Goal: Communication & Community: Answer question/provide support

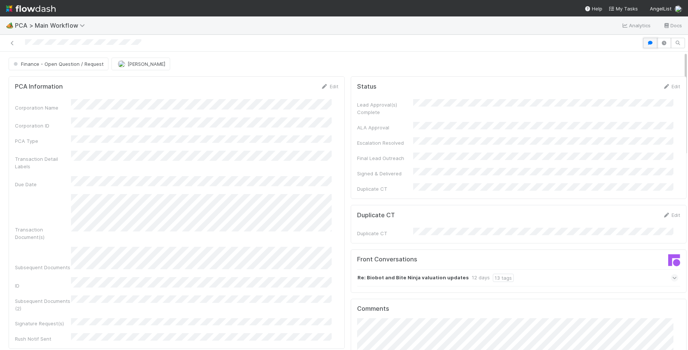
click at [647, 41] on icon "button" at bounding box center [650, 43] width 7 height 4
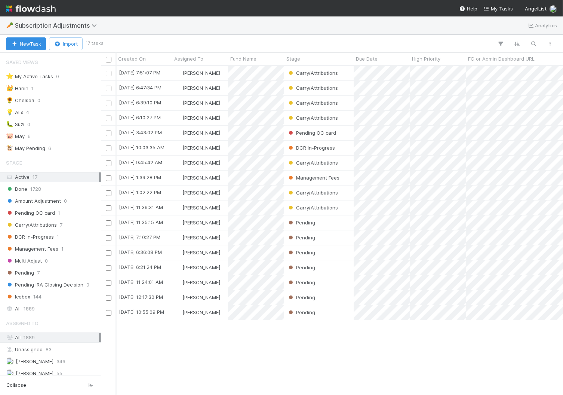
scroll to position [322, 455]
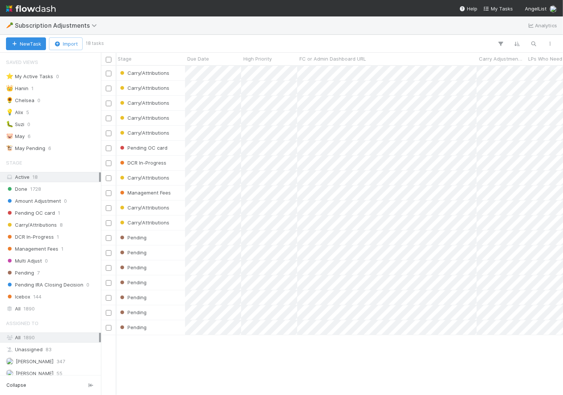
click at [20, 9] on img at bounding box center [31, 8] width 50 height 13
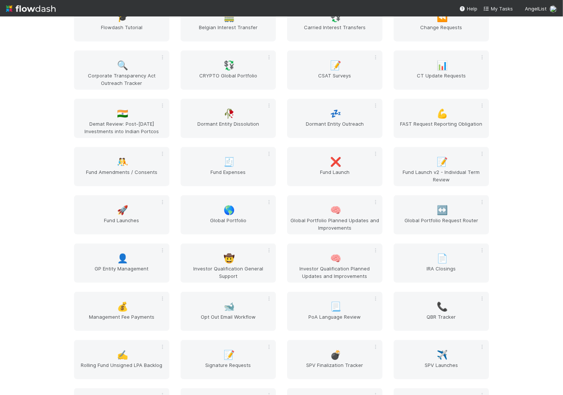
scroll to position [863, 0]
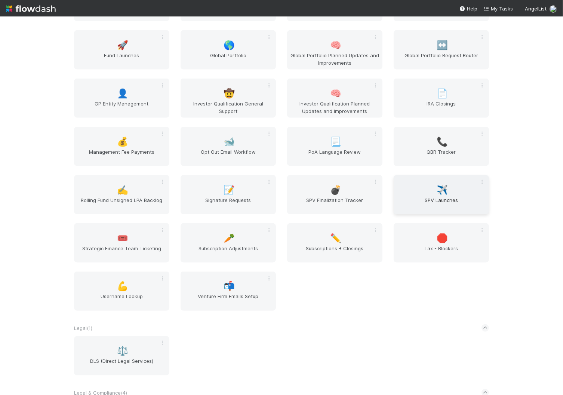
click at [423, 199] on span "SPV Launches" at bounding box center [441, 203] width 89 height 15
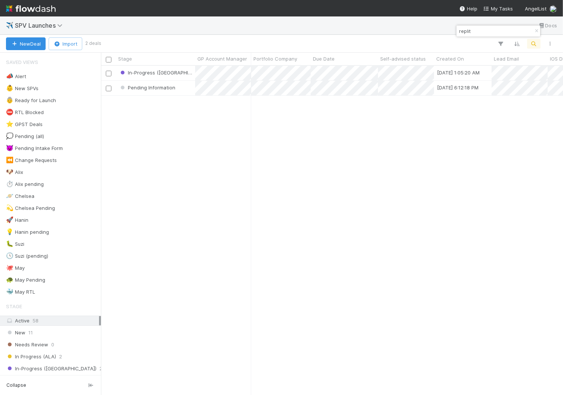
scroll to position [322, 455]
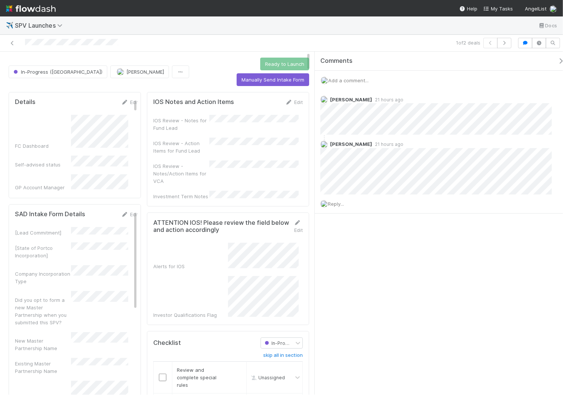
click at [557, 61] on icon "button" at bounding box center [560, 61] width 7 height 6
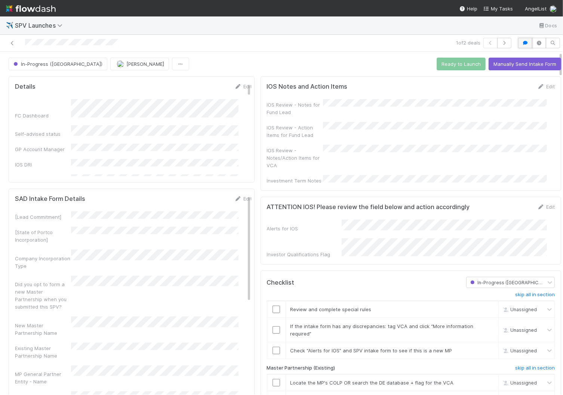
click at [522, 42] on icon "button" at bounding box center [525, 43] width 7 height 4
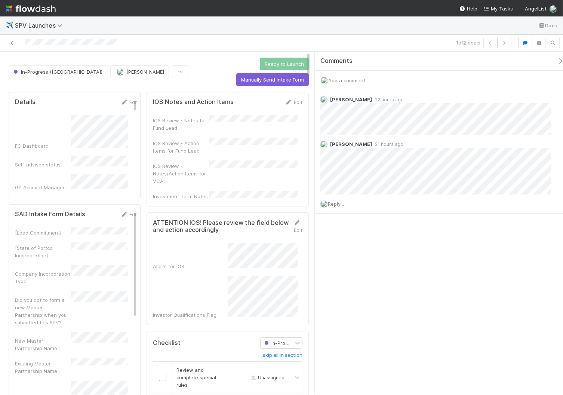
click at [452, 78] on div "Add a comment..." at bounding box center [442, 80] width 255 height 19
click at [356, 81] on span "Add a comment..." at bounding box center [348, 80] width 40 height 6
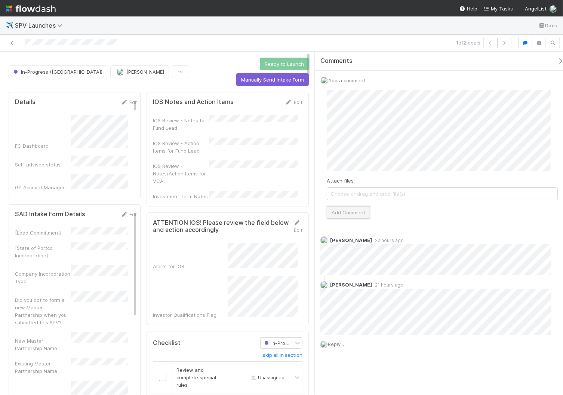
click at [346, 212] on button "Add Comment" at bounding box center [348, 212] width 43 height 13
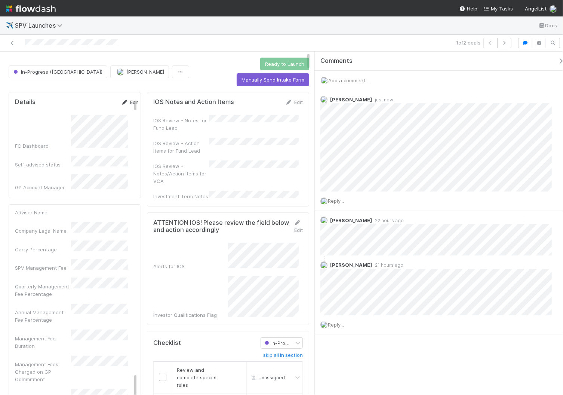
click at [121, 100] on icon at bounding box center [124, 102] width 7 height 5
click at [98, 142] on div "High" at bounding box center [101, 147] width 54 height 13
click at [90, 98] on button "Save" at bounding box center [98, 104] width 21 height 13
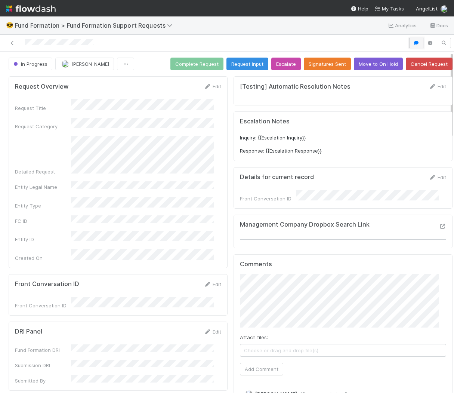
click at [413, 43] on icon "button" at bounding box center [416, 43] width 7 height 4
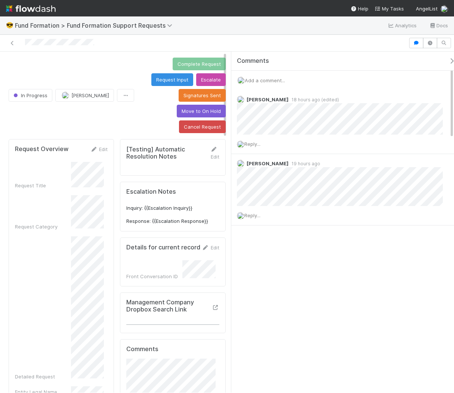
click at [448, 62] on icon "button" at bounding box center [451, 61] width 7 height 6
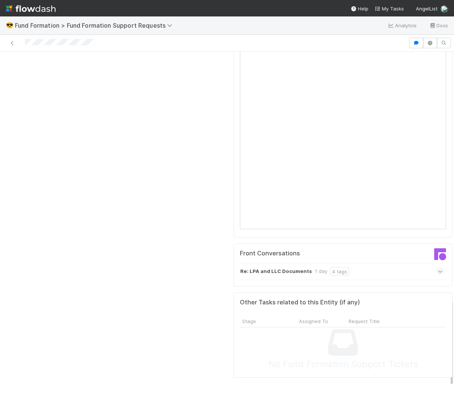
scroll to position [681, 0]
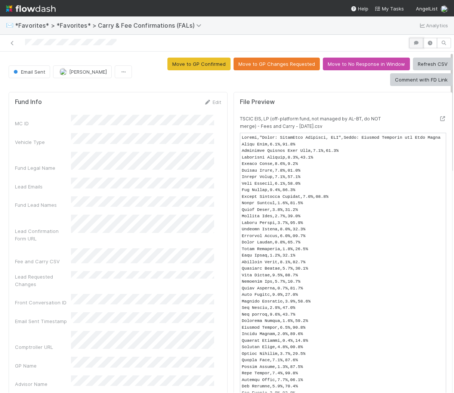
click at [411, 46] on button "button" at bounding box center [417, 43] width 14 height 10
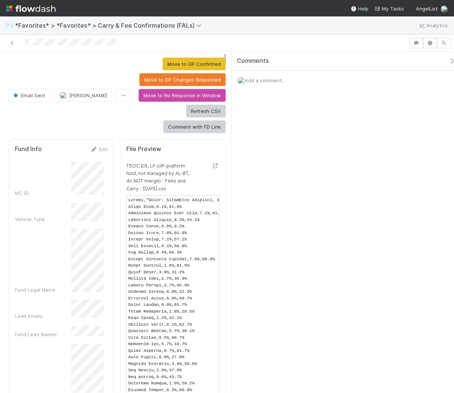
click at [263, 79] on span "Add a comment..." at bounding box center [265, 80] width 40 height 6
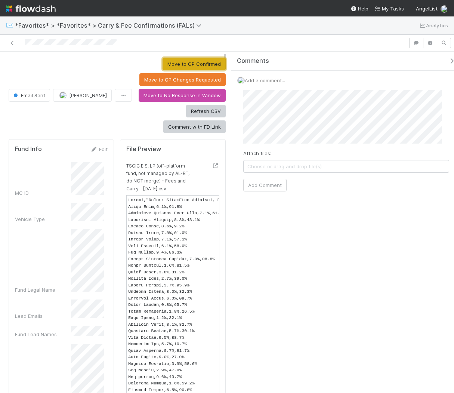
click at [197, 64] on button "Move to GP Confirmed" at bounding box center [194, 64] width 63 height 13
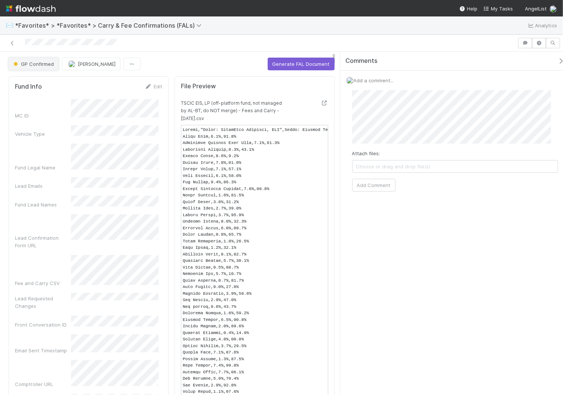
click at [27, 66] on span "GP Confirmed" at bounding box center [33, 64] width 42 height 6
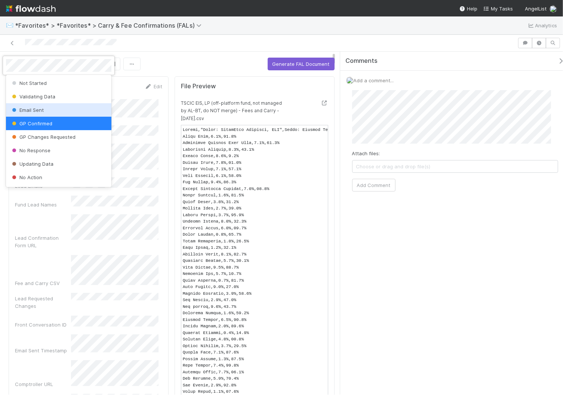
click at [48, 106] on div "Email Sent" at bounding box center [58, 109] width 105 height 13
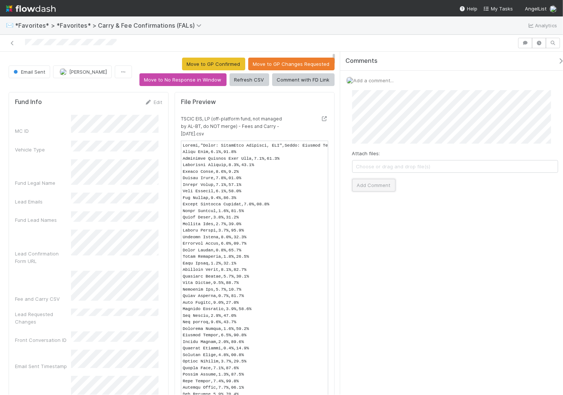
click at [368, 188] on button "Add Comment" at bounding box center [373, 185] width 43 height 13
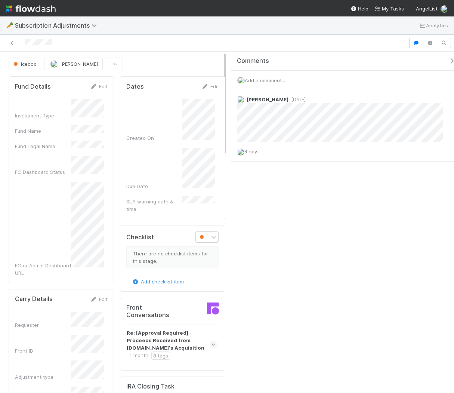
click at [447, 66] on div "Comments" at bounding box center [347, 61] width 230 height 19
click at [448, 60] on icon "button" at bounding box center [451, 61] width 7 height 6
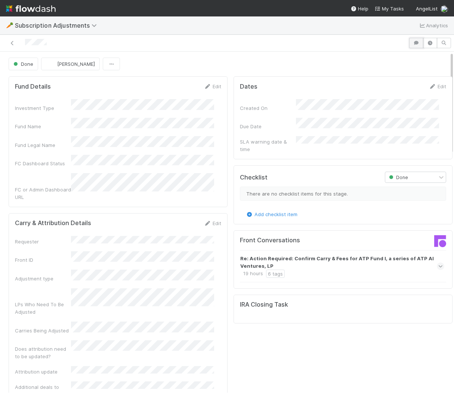
click at [413, 43] on icon "button" at bounding box center [416, 43] width 7 height 4
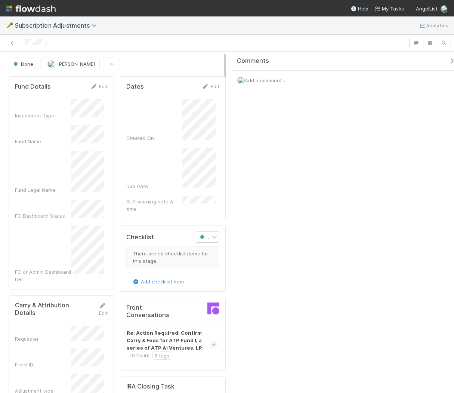
click at [307, 80] on div "Add a comment..." at bounding box center [347, 80] width 230 height 19
click at [264, 82] on span "Add a comment..." at bounding box center [265, 80] width 40 height 6
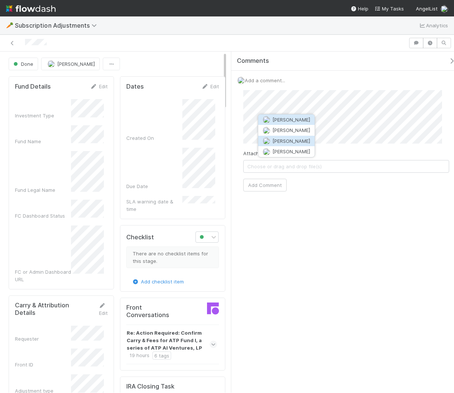
click at [273, 138] on span "[PERSON_NAME]" at bounding box center [292, 141] width 38 height 6
click at [23, 62] on span "Done" at bounding box center [22, 64] width 21 height 6
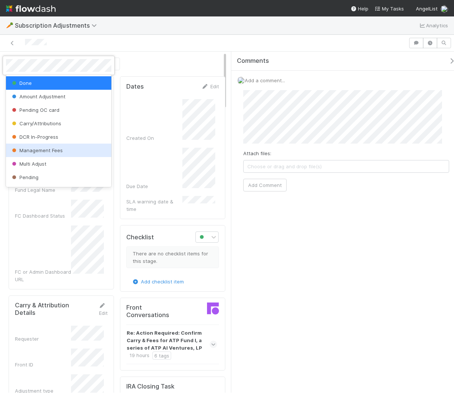
scroll to position [25, 0]
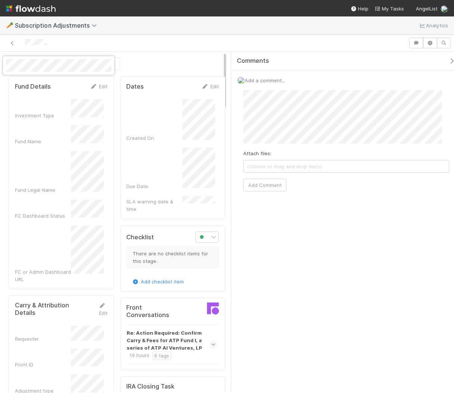
click at [306, 110] on div at bounding box center [227, 196] width 454 height 393
click at [285, 165] on span "Choose or drag and drop file(s)" at bounding box center [347, 166] width 206 height 12
click at [246, 194] on button "Add Comment" at bounding box center [264, 191] width 43 height 13
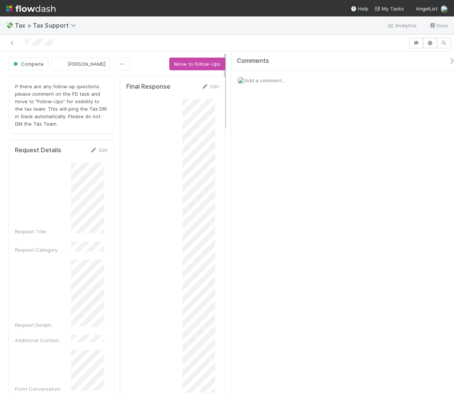
click at [448, 59] on icon "button" at bounding box center [451, 61] width 7 height 6
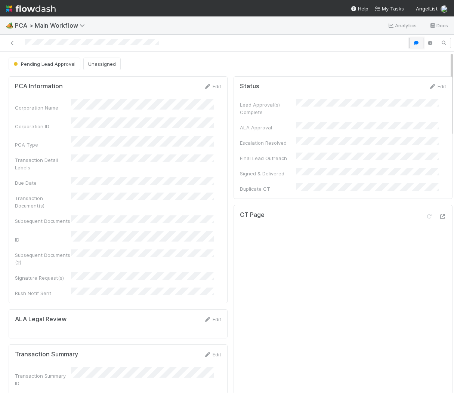
click at [410, 46] on button "button" at bounding box center [417, 43] width 14 height 10
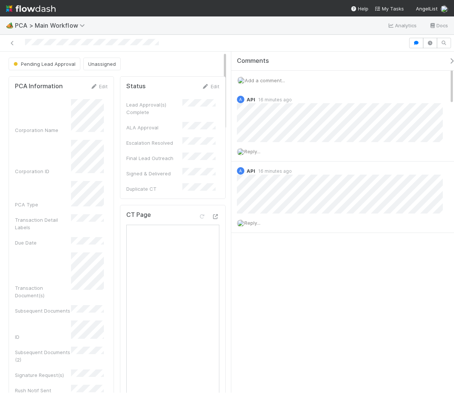
click at [448, 62] on icon "button" at bounding box center [451, 61] width 7 height 6
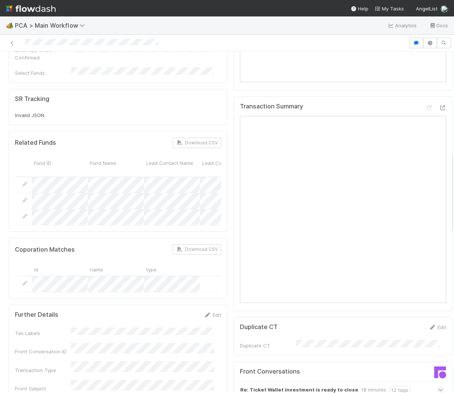
scroll to position [756, 0]
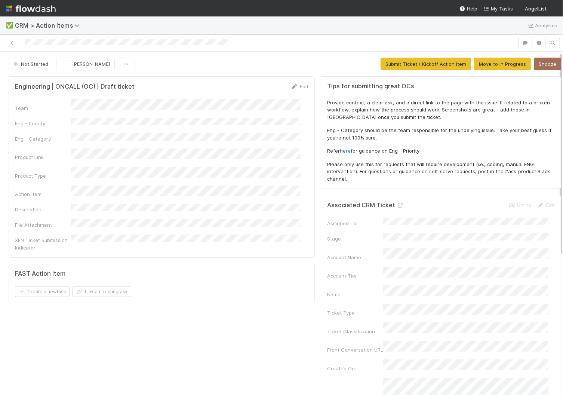
click at [301, 86] on div "Engineering | ONCALL (OC) | Draft ticket Edit" at bounding box center [161, 86] width 305 height 7
click at [292, 86] on link "Edit" at bounding box center [300, 86] width 18 height 6
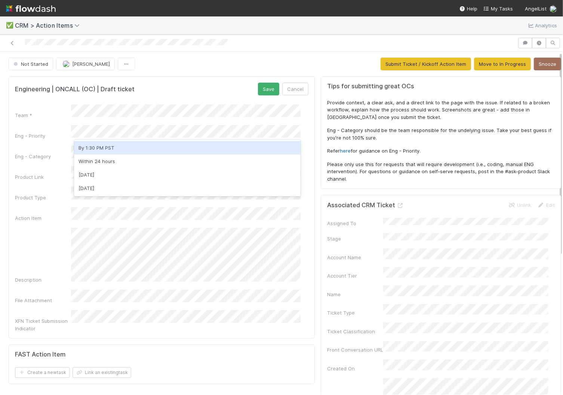
click at [121, 140] on div "By 1:30 PM PST Within 24 hours [DATE] [DATE]" at bounding box center [187, 168] width 227 height 57
click at [120, 145] on div "By 1:30 PM PST" at bounding box center [187, 147] width 227 height 13
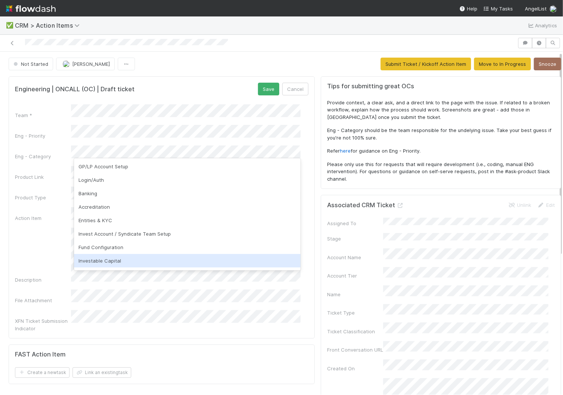
scroll to position [68, 0]
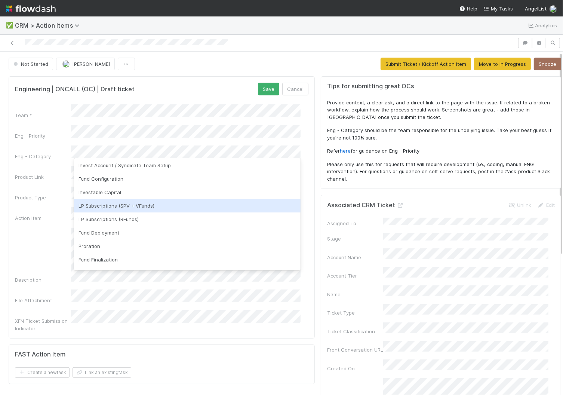
click at [132, 206] on div "LP Subscriptions (SPV + VFunds)" at bounding box center [187, 205] width 227 height 13
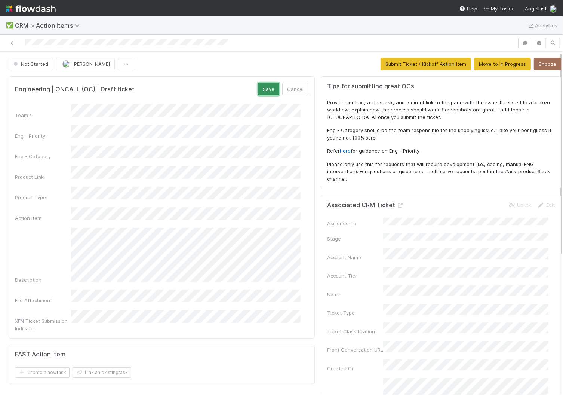
click at [263, 91] on button "Save" at bounding box center [268, 89] width 21 height 13
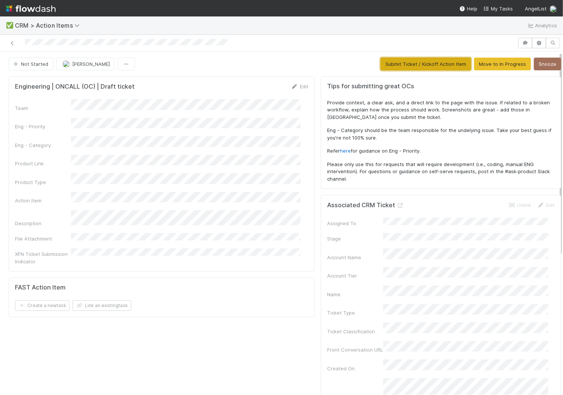
click at [385, 65] on button "Submit Ticket / Kickoff Action Item" at bounding box center [426, 64] width 91 height 13
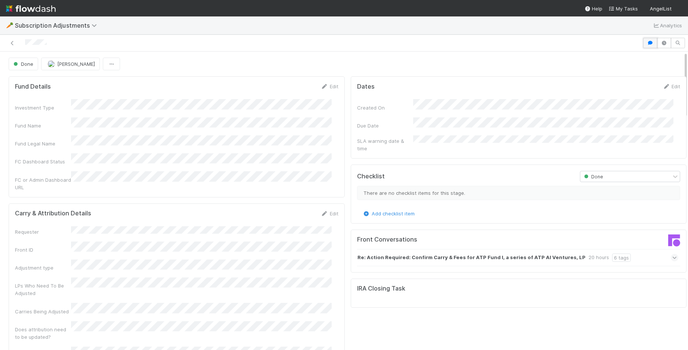
click at [647, 45] on icon "button" at bounding box center [650, 43] width 7 height 4
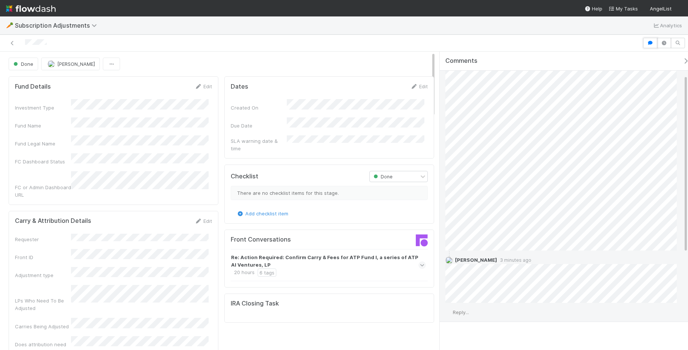
scroll to position [204, 0]
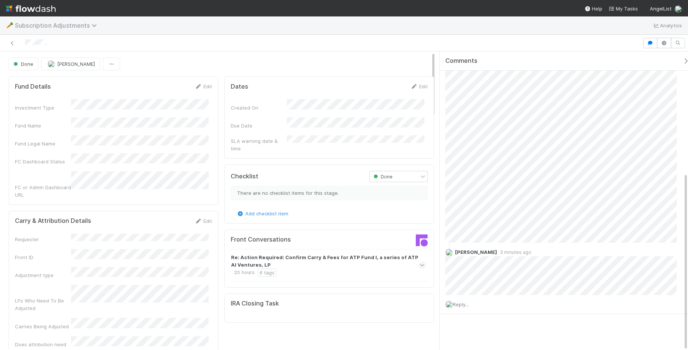
click at [49, 25] on span "Subscription Adjustments" at bounding box center [58, 25] width 86 height 7
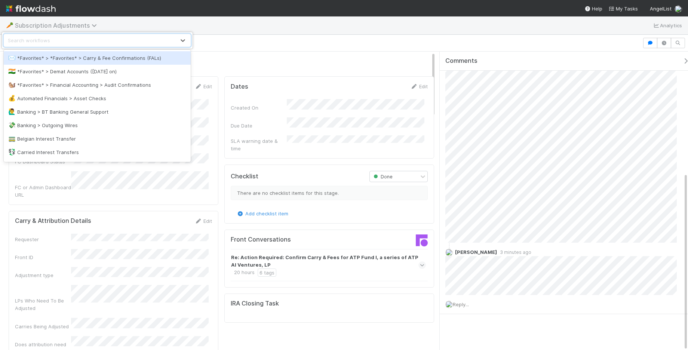
click at [50, 28] on div "option *Favorites* > *Favorites* > Carry & Fee Confirmations (FALs) focused, 1 …" at bounding box center [344, 175] width 688 height 350
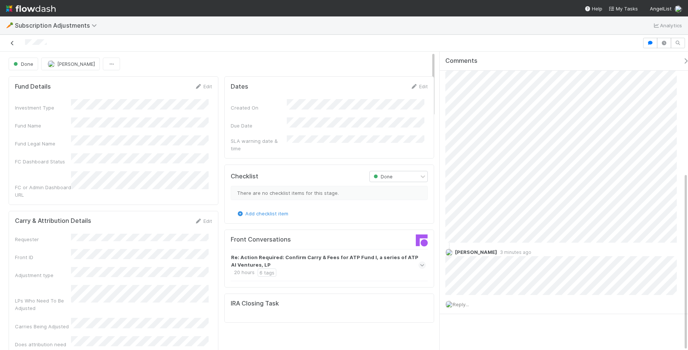
click at [13, 41] on icon at bounding box center [12, 43] width 7 height 5
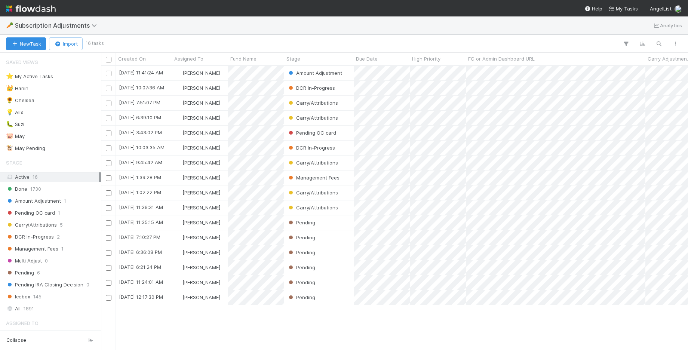
scroll to position [277, 580]
click at [27, 304] on span "1891" at bounding box center [29, 308] width 10 height 9
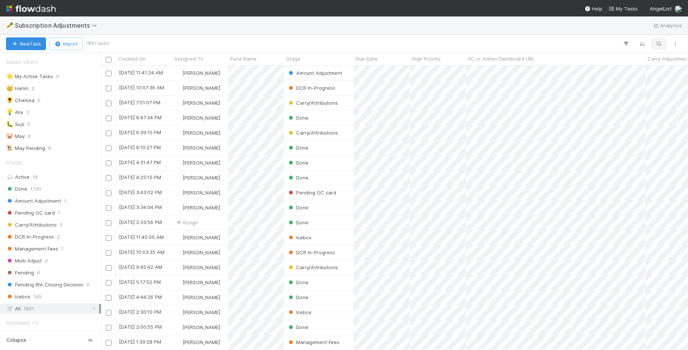
click at [662, 41] on icon "button" at bounding box center [658, 43] width 7 height 7
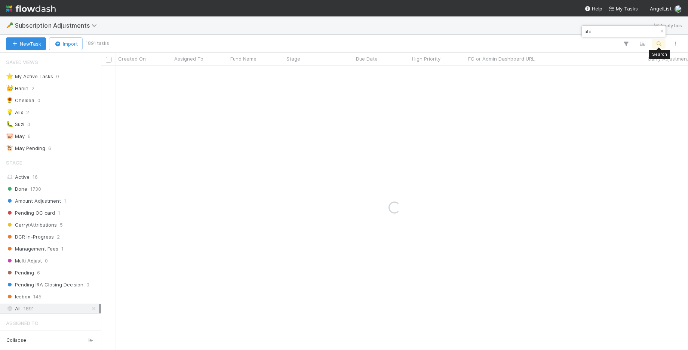
type input "atp"
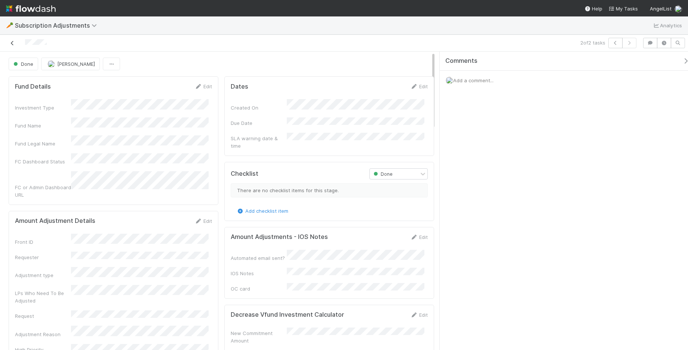
click at [10, 42] on icon at bounding box center [12, 43] width 7 height 5
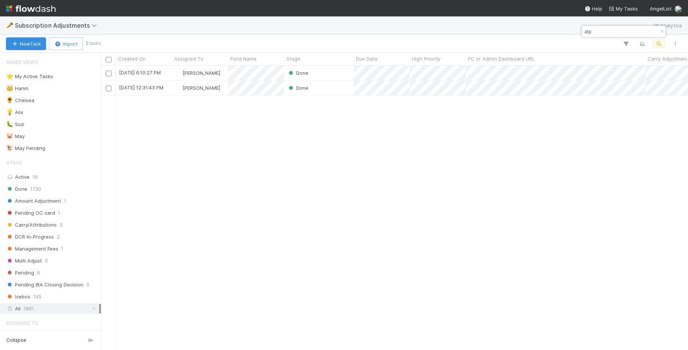
scroll to position [277, 580]
click at [214, 74] on span "[PERSON_NAME]" at bounding box center [202, 73] width 38 height 6
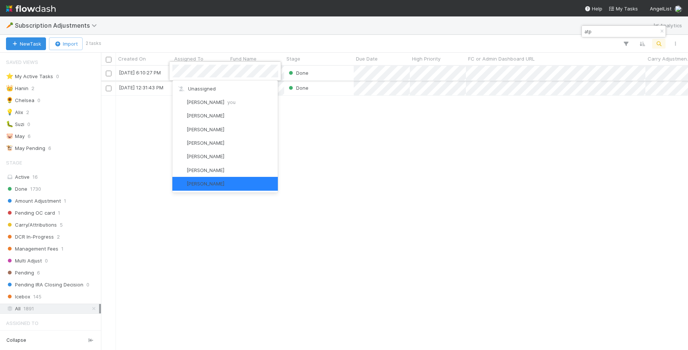
scroll to position [1, 0]
click at [331, 70] on div at bounding box center [344, 175] width 688 height 350
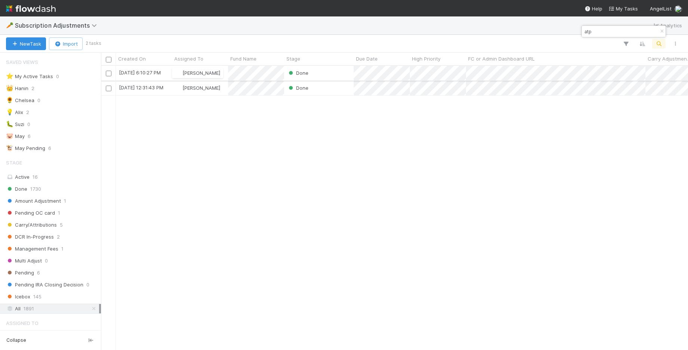
click at [333, 70] on div "Done" at bounding box center [319, 73] width 70 height 15
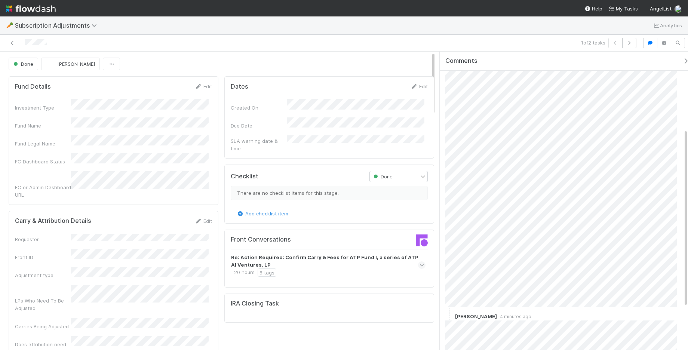
scroll to position [204, 0]
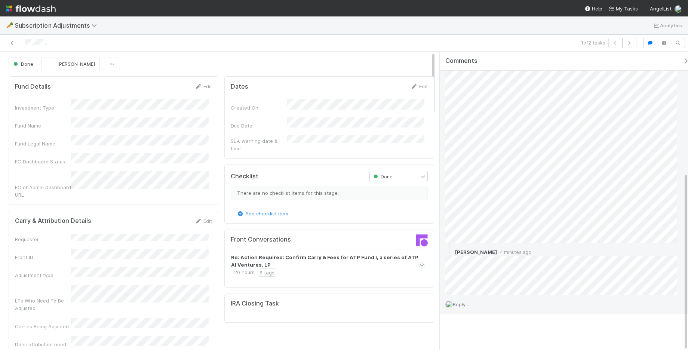
click at [464, 301] on span "Reply..." at bounding box center [461, 304] width 16 height 6
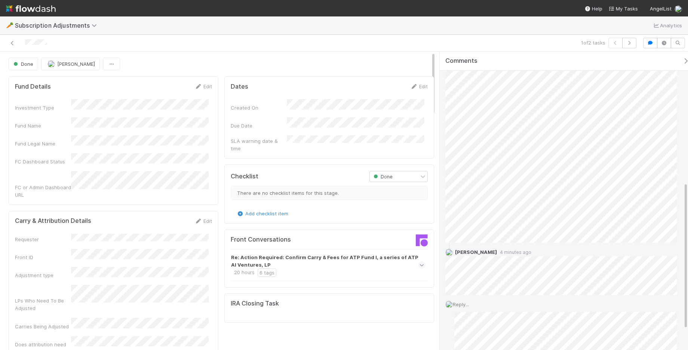
scroll to position [308, 0]
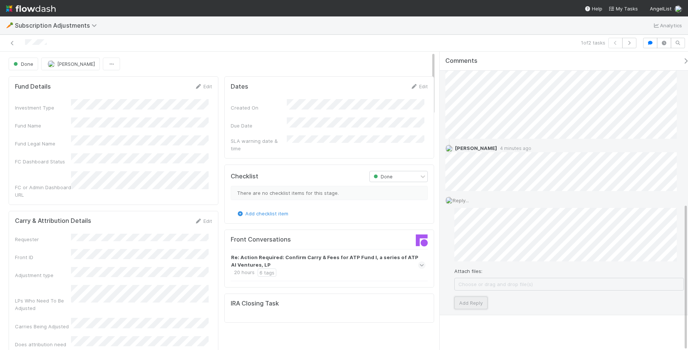
click at [467, 305] on button "Add Reply" at bounding box center [470, 303] width 33 height 13
